Goal: Transaction & Acquisition: Purchase product/service

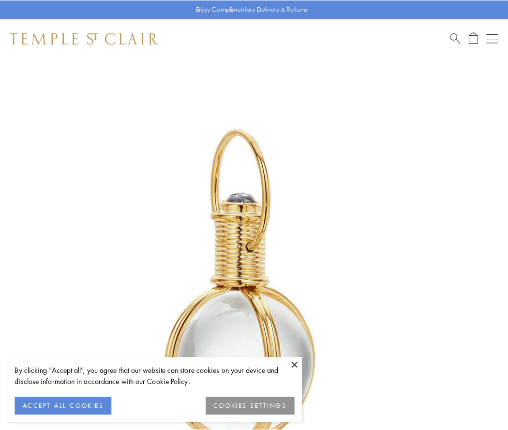
scroll to position [253, 0]
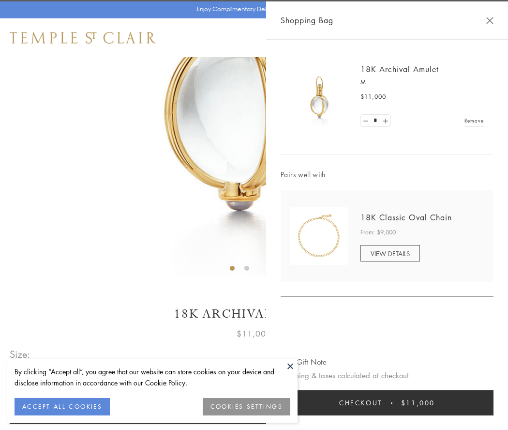
click at [387, 402] on button "Checkout $11,000" at bounding box center [387, 402] width 213 height 25
